Goal: Information Seeking & Learning: Learn about a topic

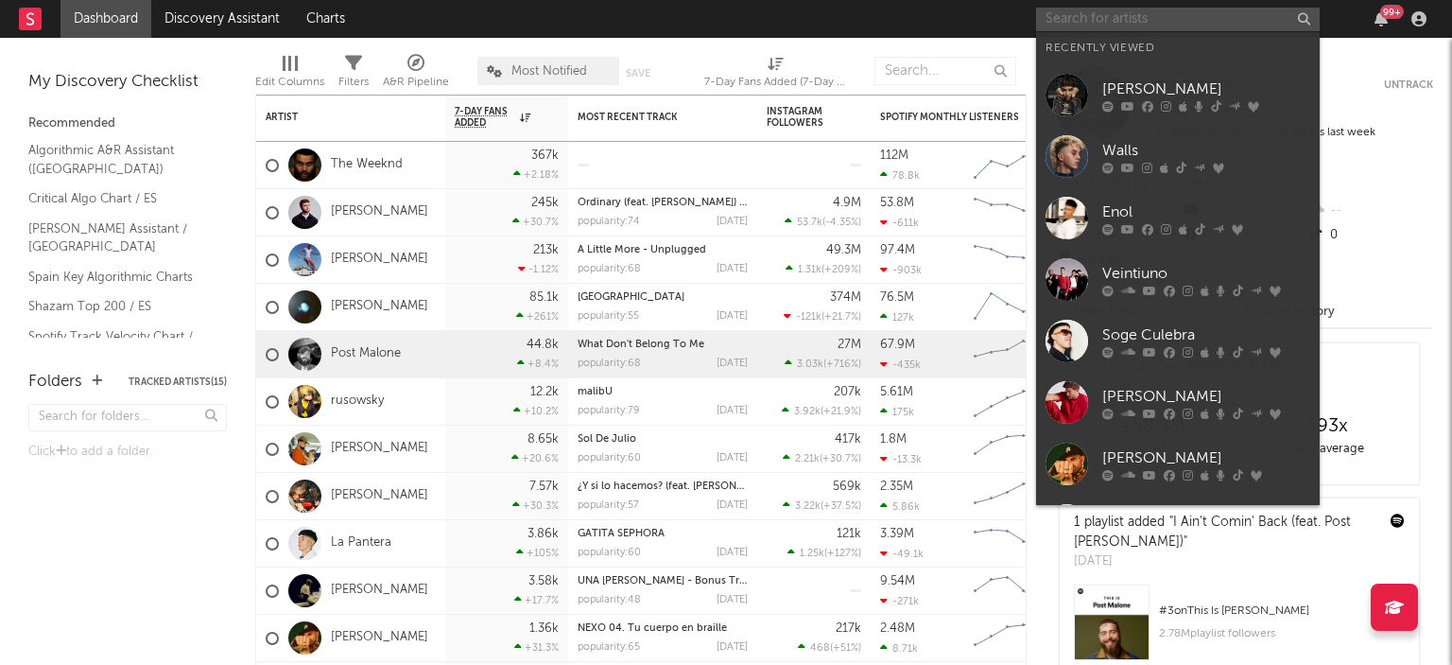
click at [1104, 14] on input "text" at bounding box center [1178, 20] width 284 height 24
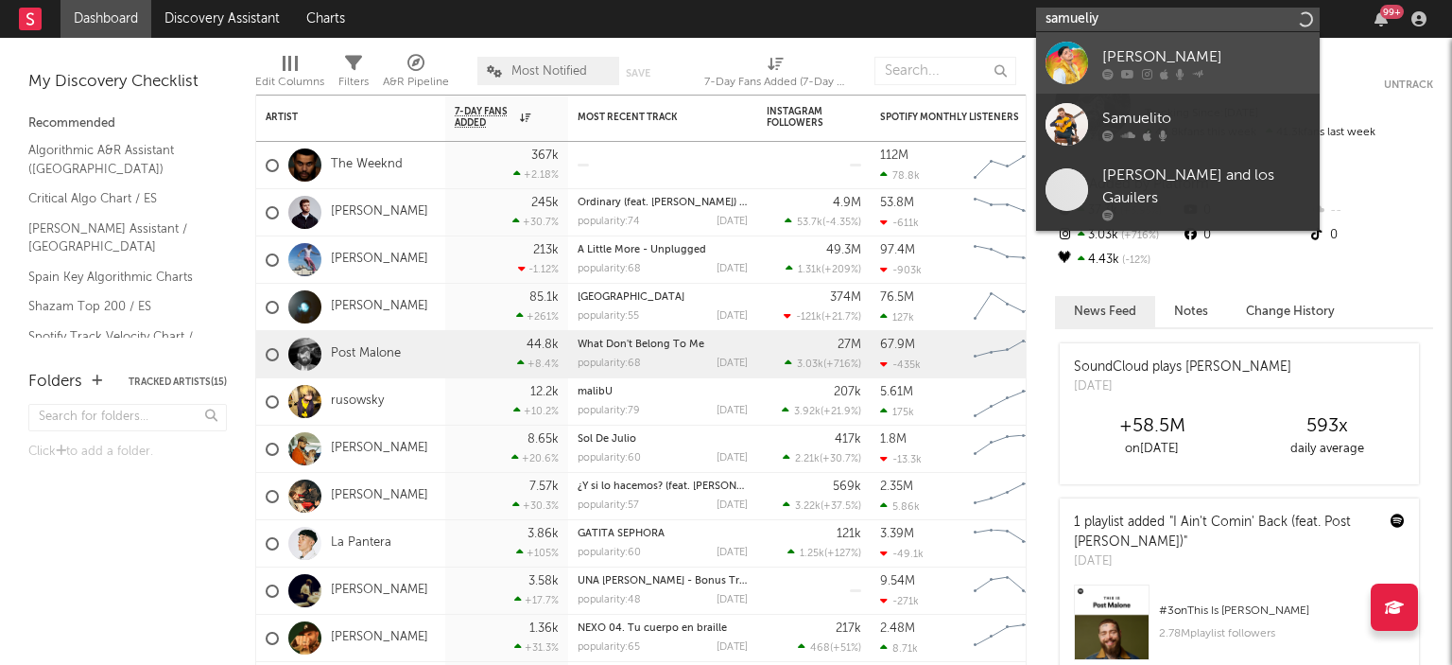
type input "samueliy"
click at [1157, 49] on div "[PERSON_NAME]" at bounding box center [1207, 56] width 208 height 23
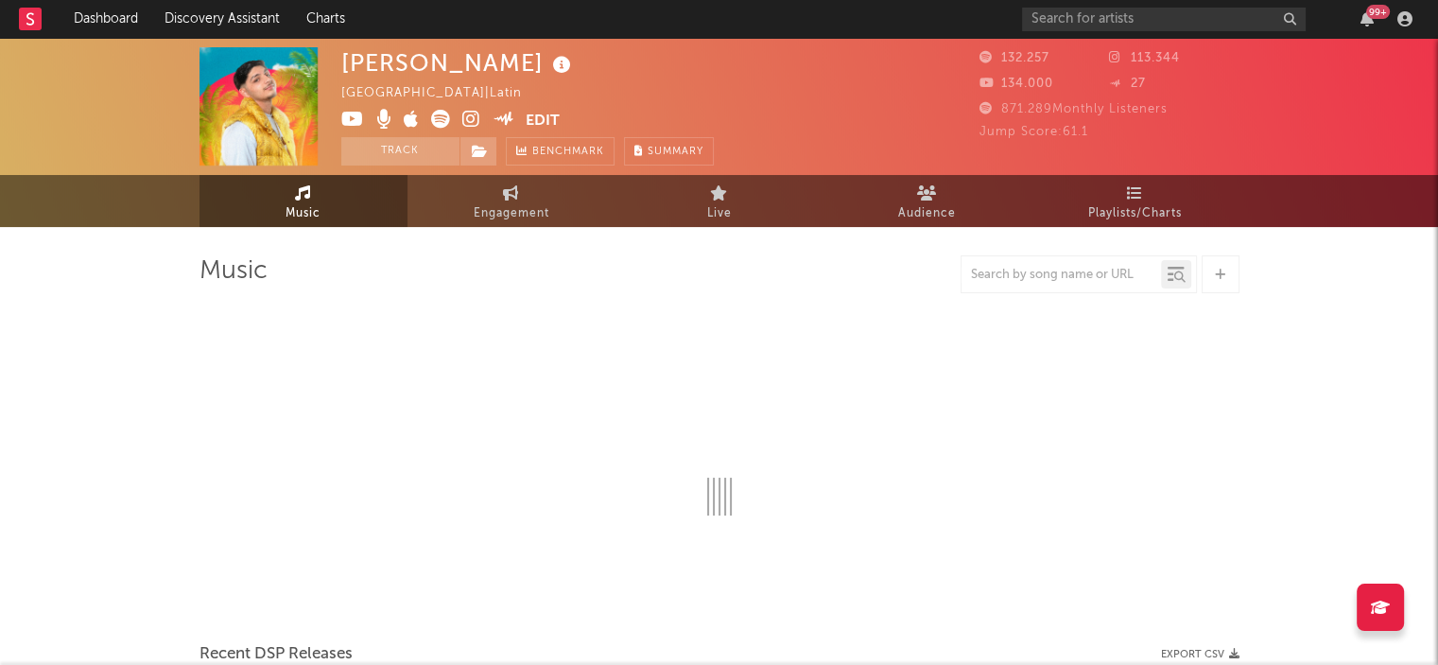
select select "6m"
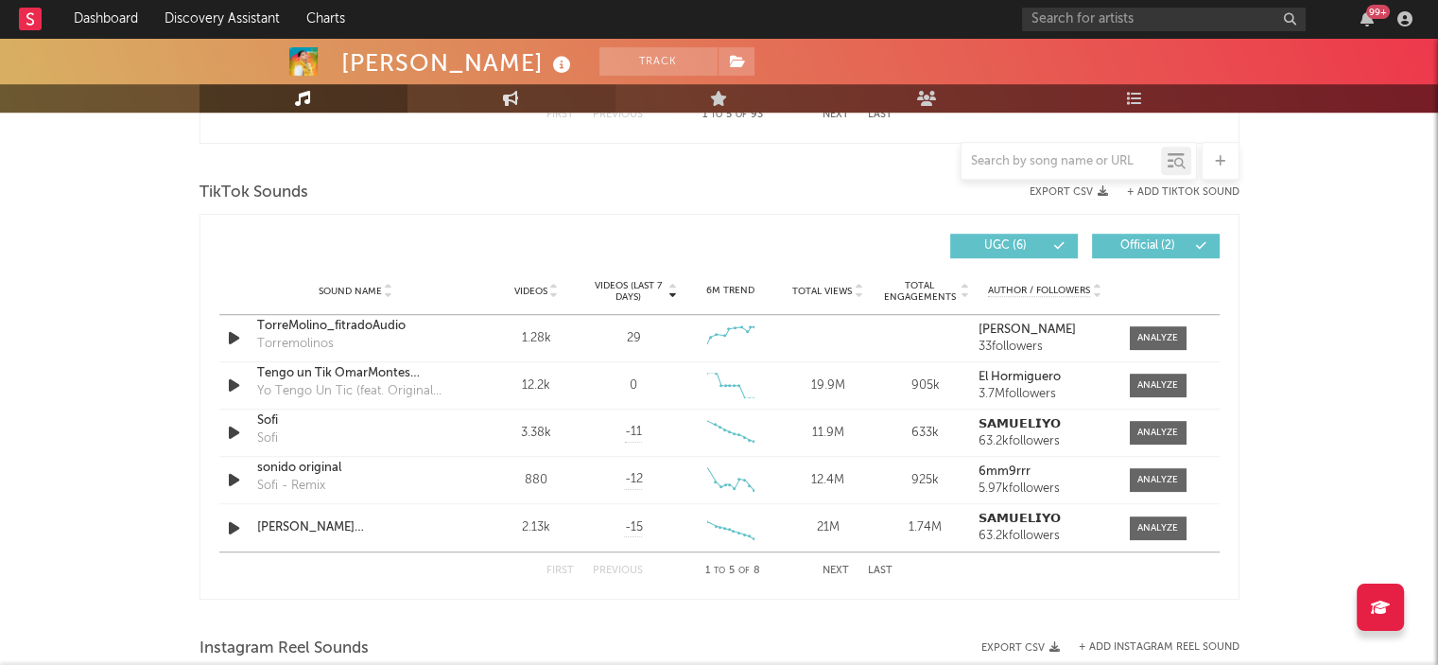
scroll to position [1232, 0]
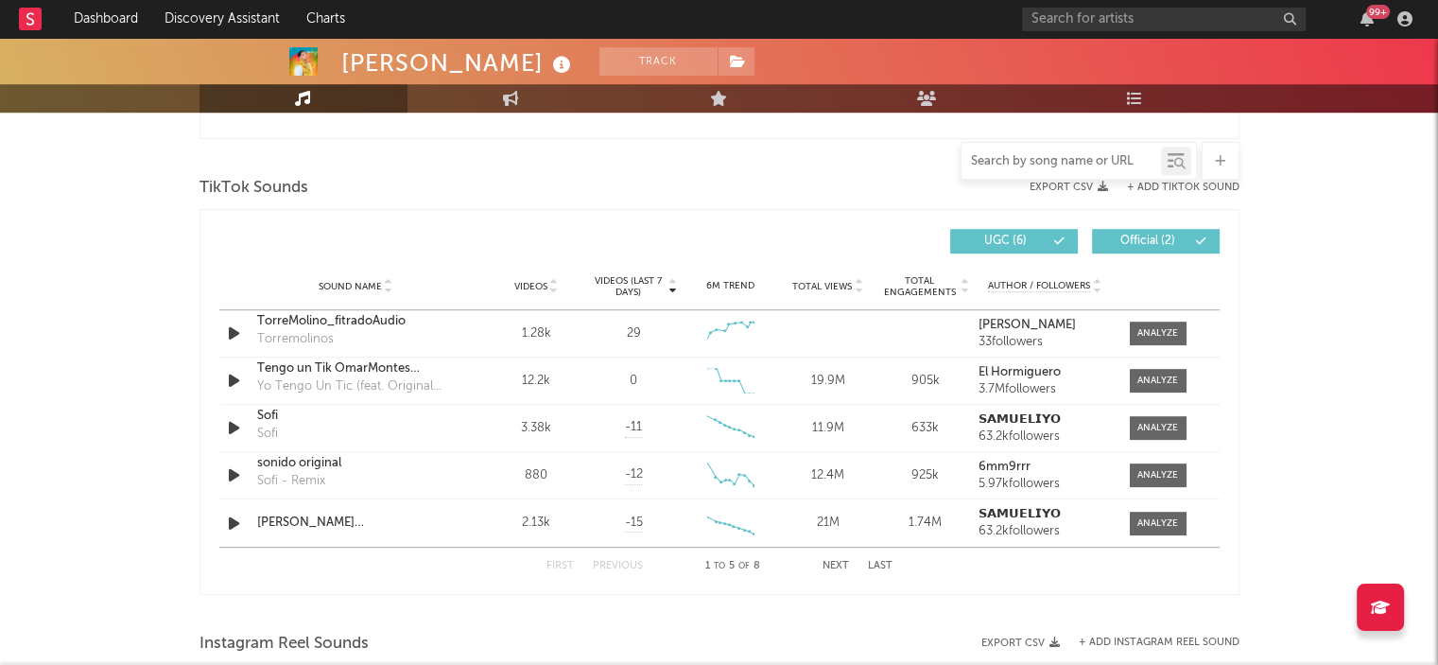
click at [1068, 163] on input "text" at bounding box center [1062, 161] width 200 height 15
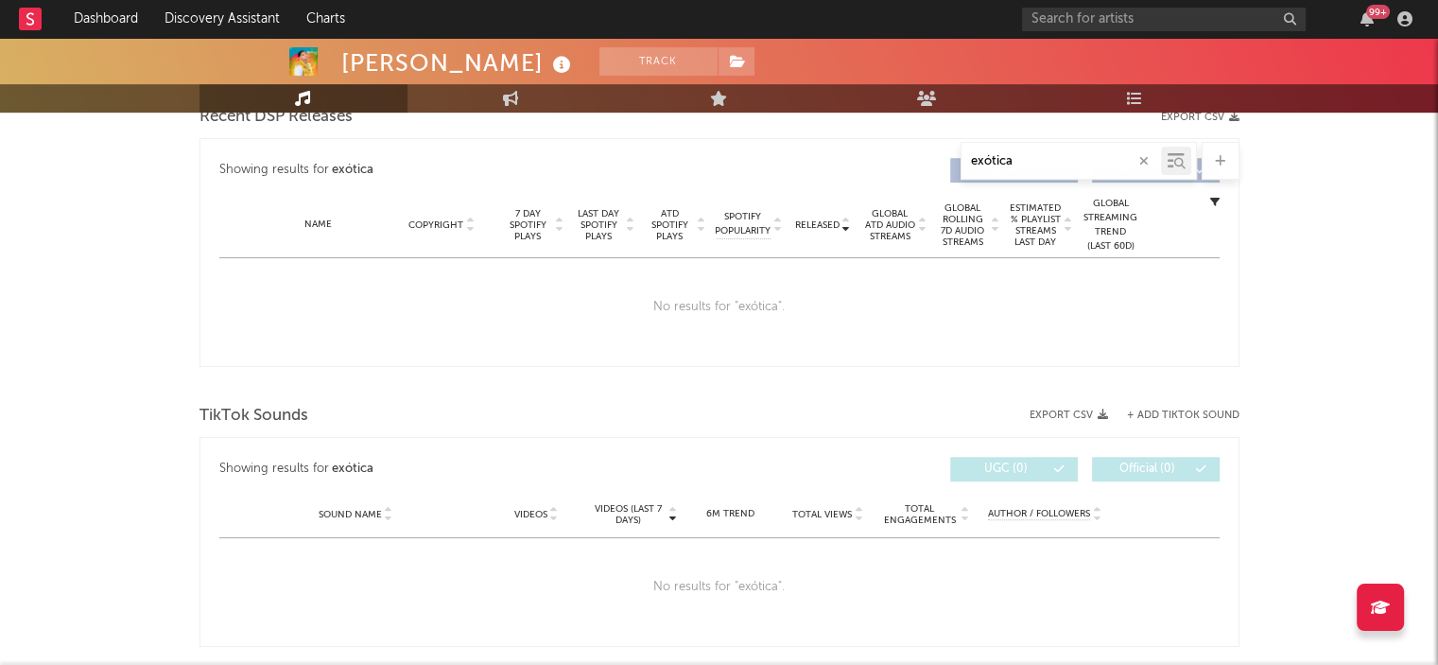
scroll to position [700, 0]
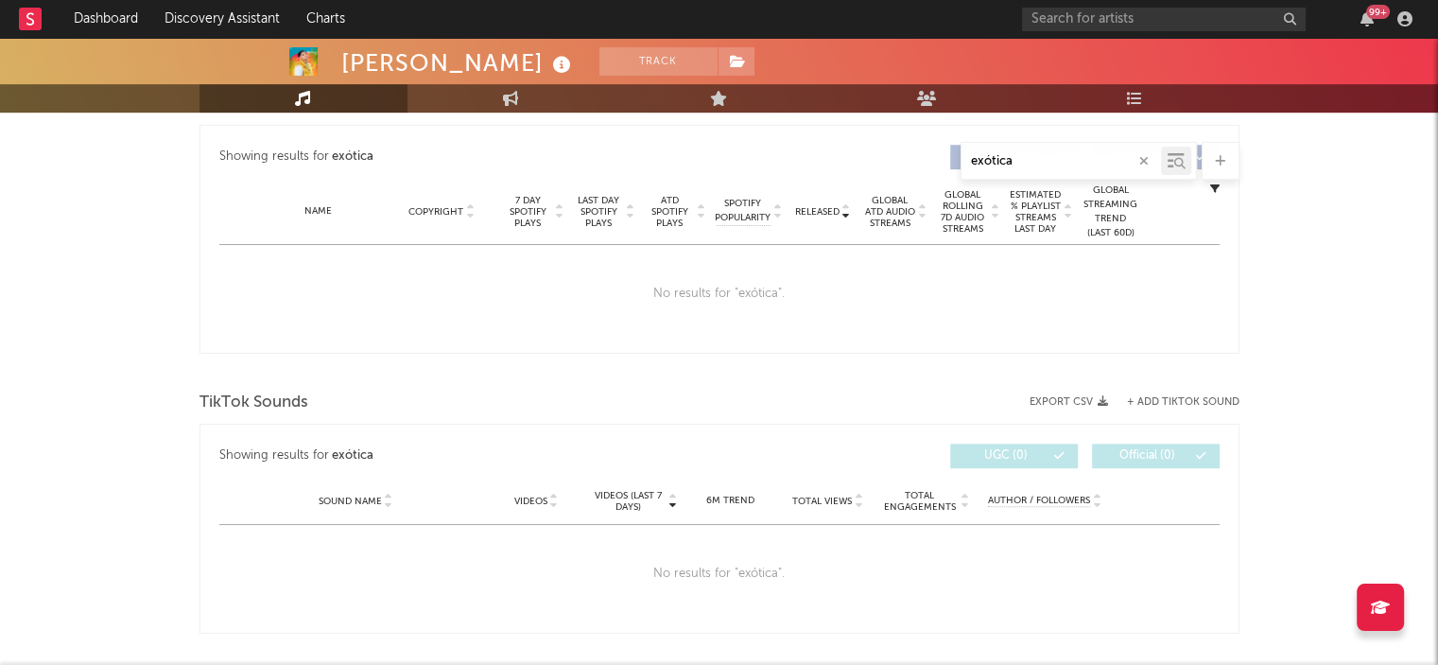
drag, startPoint x: 1016, startPoint y: 163, endPoint x: 984, endPoint y: 164, distance: 31.2
click at [984, 164] on input "exótica" at bounding box center [1062, 161] width 200 height 15
type input "exotica"
drag, startPoint x: 1018, startPoint y: 154, endPoint x: 919, endPoint y: 155, distance: 99.3
click at [933, 163] on div "exotica" at bounding box center [720, 161] width 1040 height 38
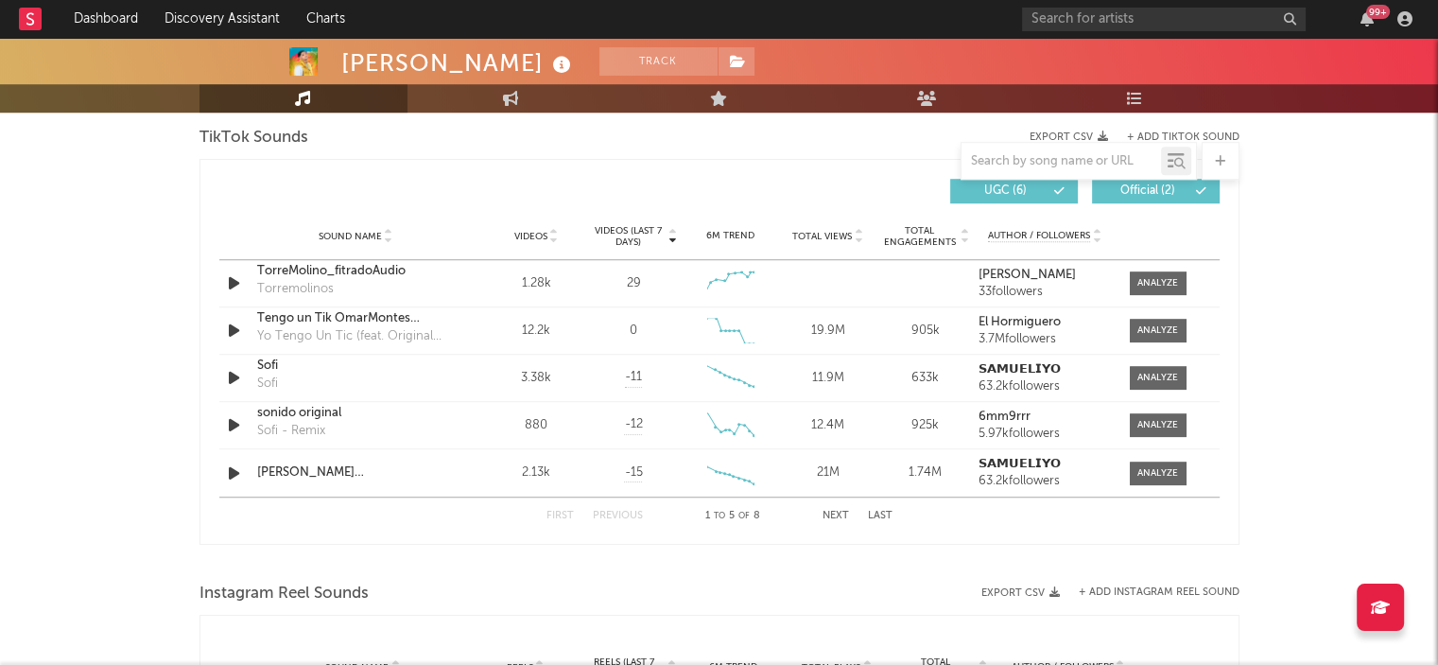
scroll to position [1324, 0]
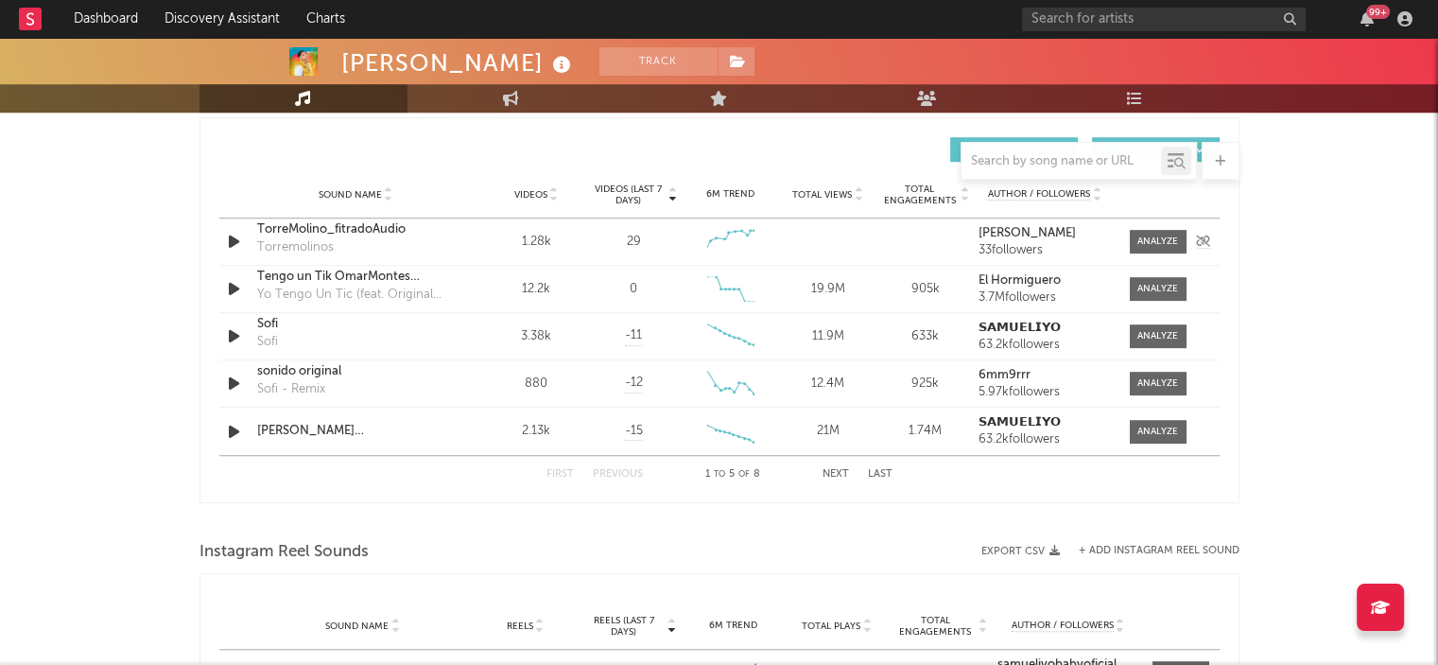
click at [278, 238] on div "Torremolinos" at bounding box center [295, 247] width 77 height 19
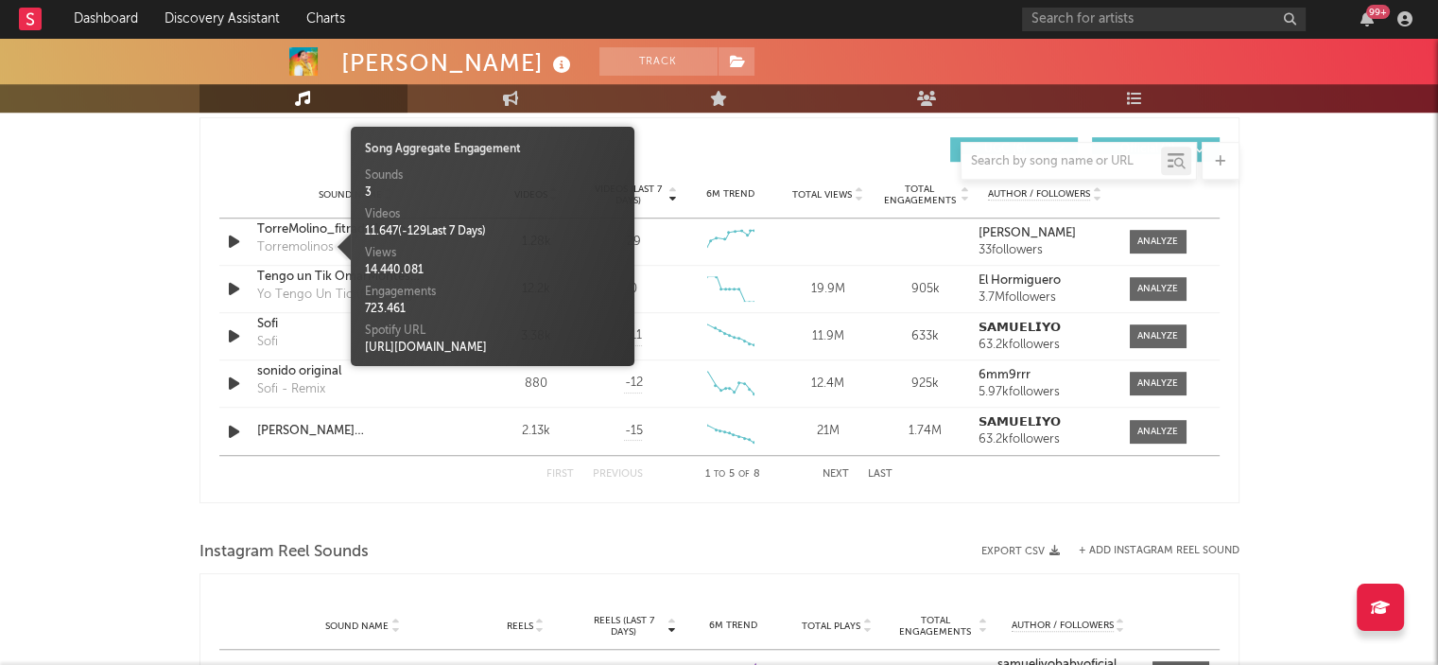
click at [256, 207] on div "Sound Name Videos Videos (last 7 days) Weekly Growth % 6M Trend Total Views Tot…" at bounding box center [719, 194] width 1000 height 47
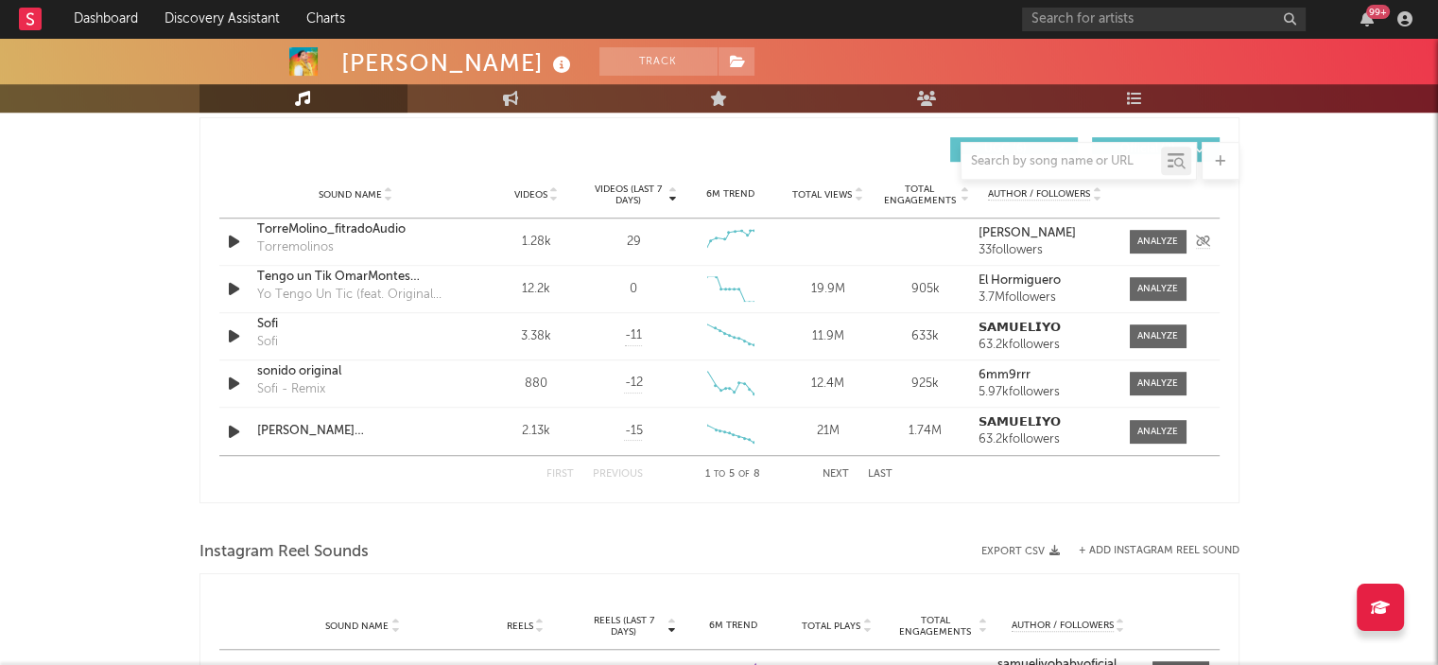
click at [274, 224] on div "TorreMolino_fitradoAudio" at bounding box center [356, 229] width 198 height 19
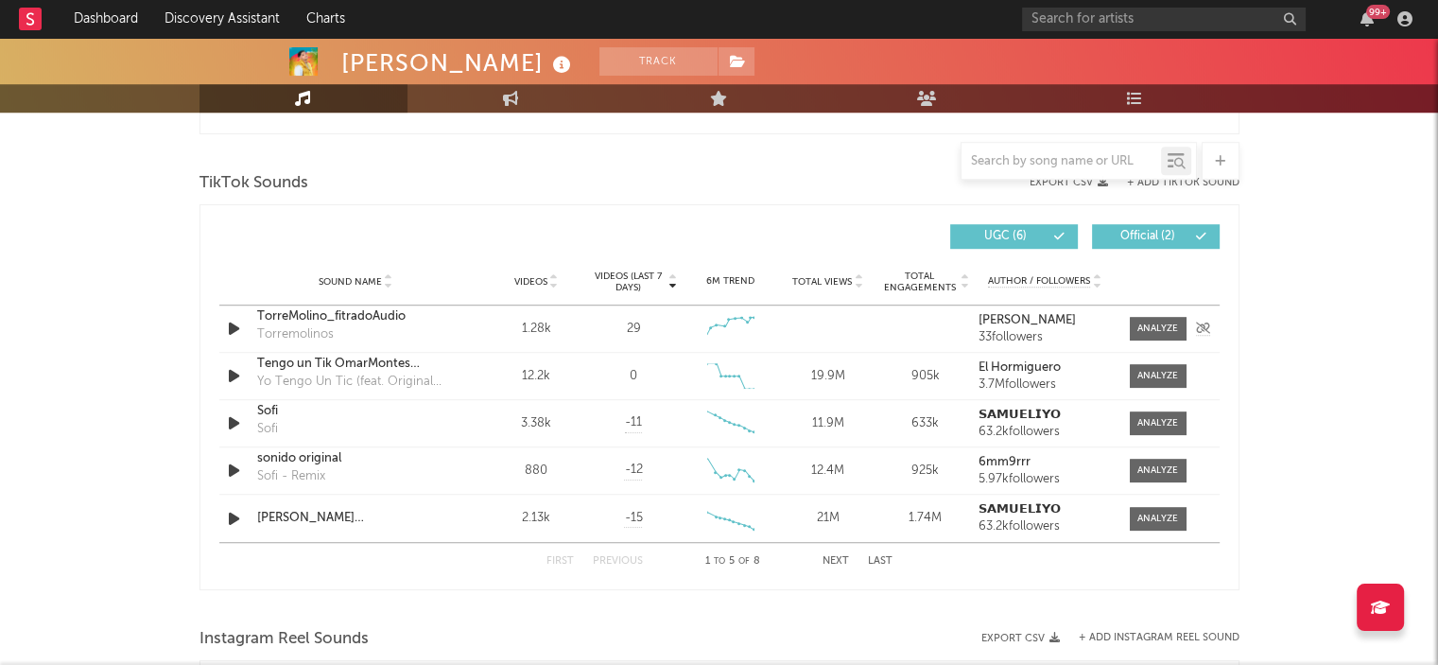
scroll to position [1255, 0]
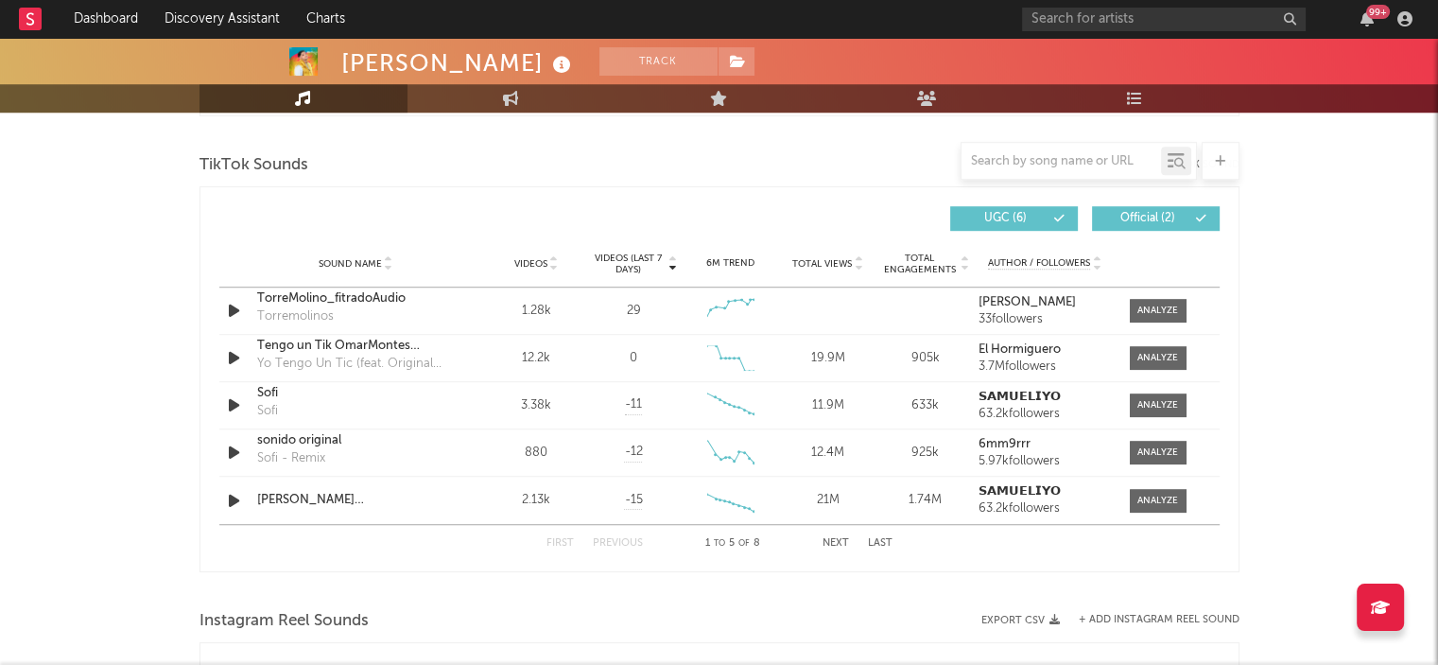
click at [832, 541] on button "Next" at bounding box center [836, 543] width 26 height 10
